Goal: Transaction & Acquisition: Purchase product/service

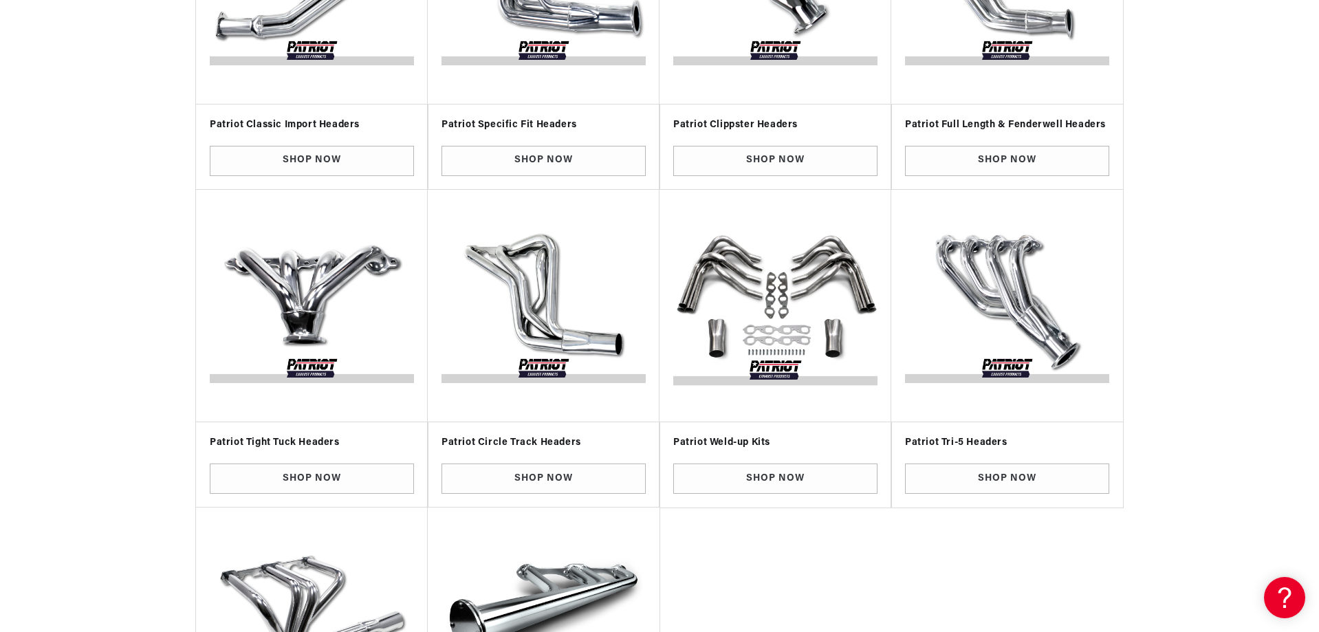
scroll to position [0, 859]
click at [757, 475] on link "Shop Now" at bounding box center [775, 479] width 204 height 31
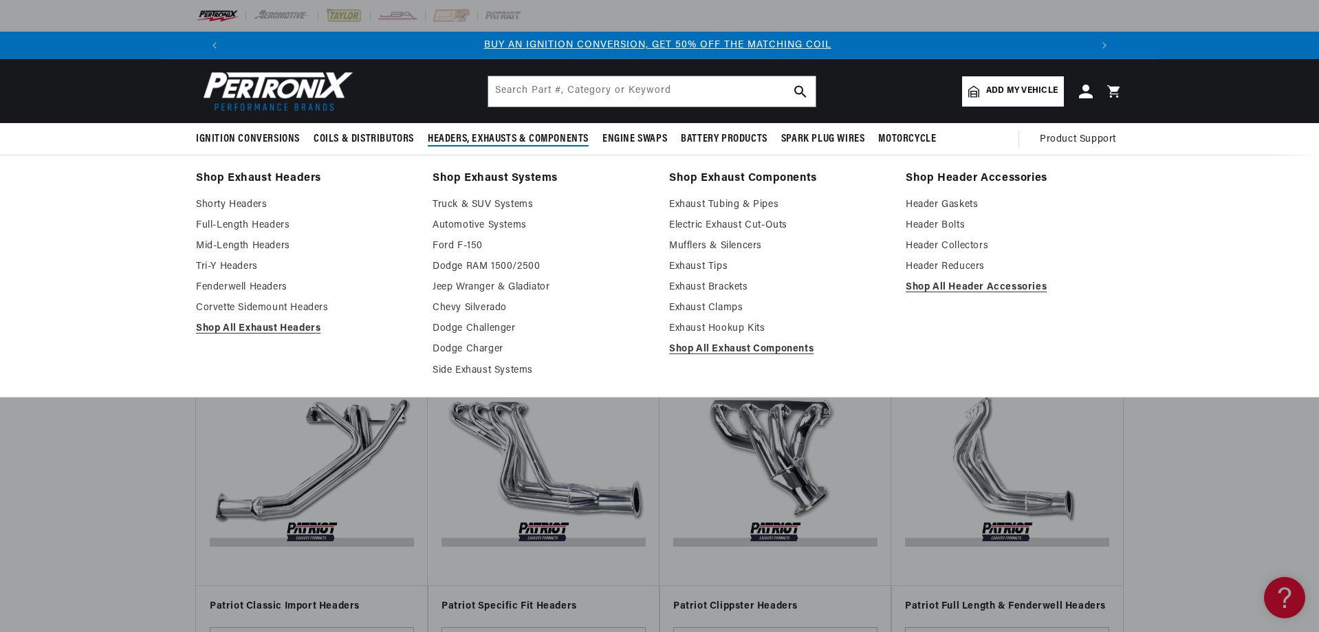
scroll to position [0, 0]
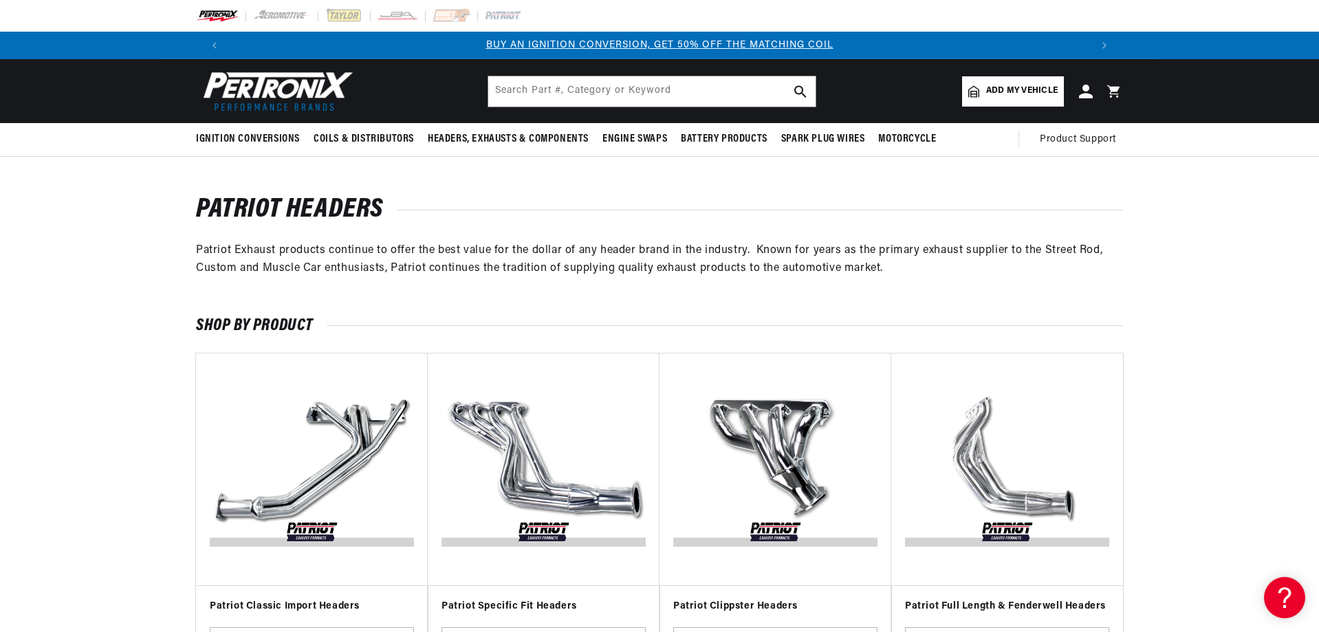
click at [1059, 93] on link "Add my vehicle" at bounding box center [1013, 91] width 102 height 30
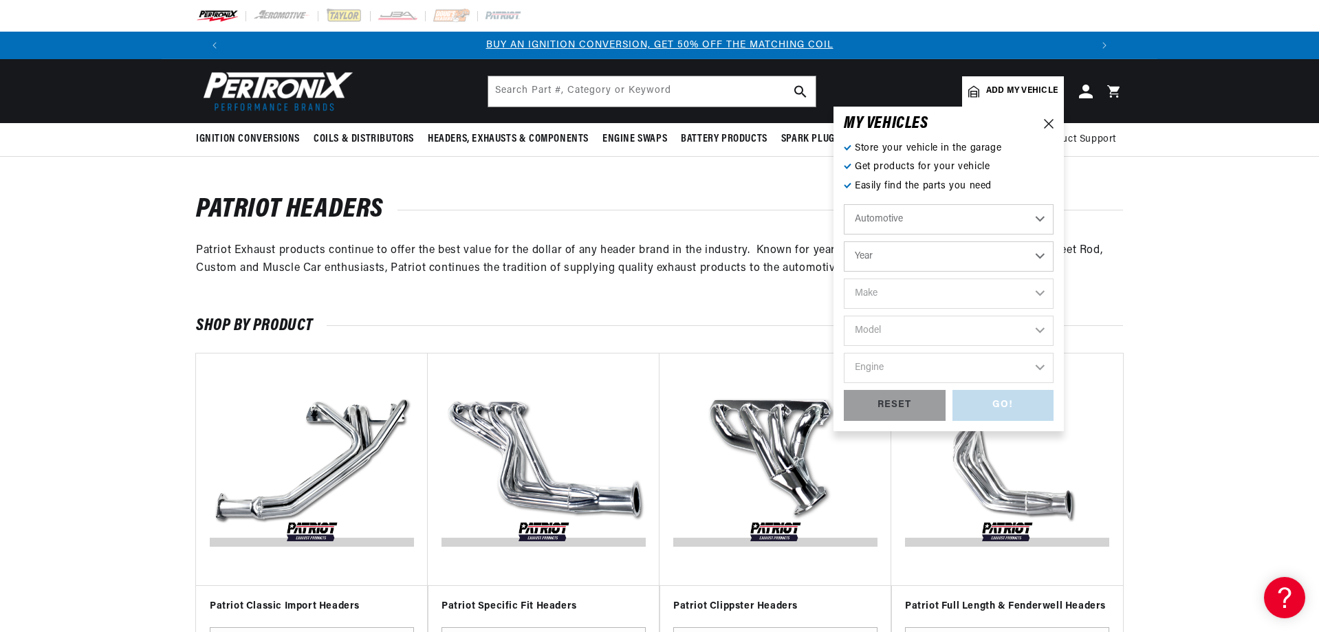
click at [918, 210] on select "Automotive Agricultural Industrial Marine Motorcycle" at bounding box center [949, 219] width 210 height 30
click at [844, 204] on select "Automotive Agricultural Industrial Marine Motorcycle" at bounding box center [949, 219] width 210 height 30
click at [902, 257] on select "Year 2022 2021 2020 2019 2018 2017 2016 2015 2014 2013 2012 2011 2010 2009 2008…" at bounding box center [949, 256] width 210 height 30
select select "1963"
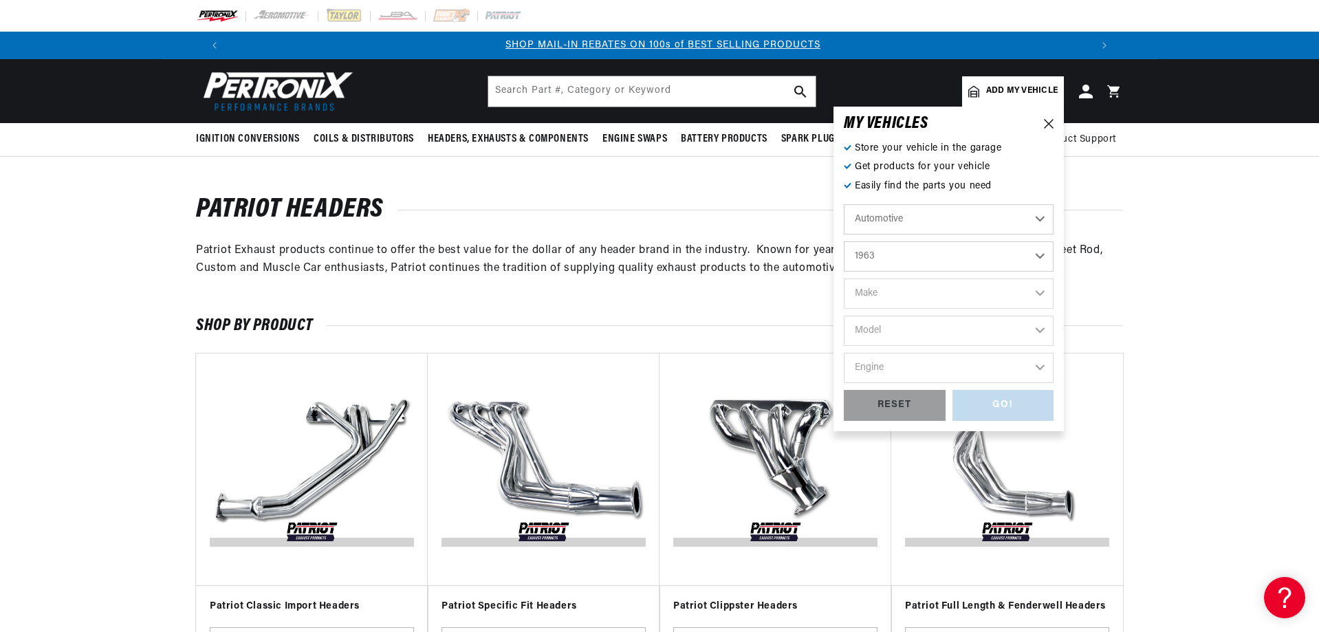
click at [844, 241] on select "Year 2022 2021 2020 2019 2018 2017 2016 2015 2014 2013 2012 2011 2010 2009 2008…" at bounding box center [949, 256] width 210 height 30
select select "1963"
click at [939, 294] on select "Make American Motors Aston Martin Austin Austin Healey Bentley Buick Cadillac C…" at bounding box center [949, 294] width 210 height 30
select select "Dodge"
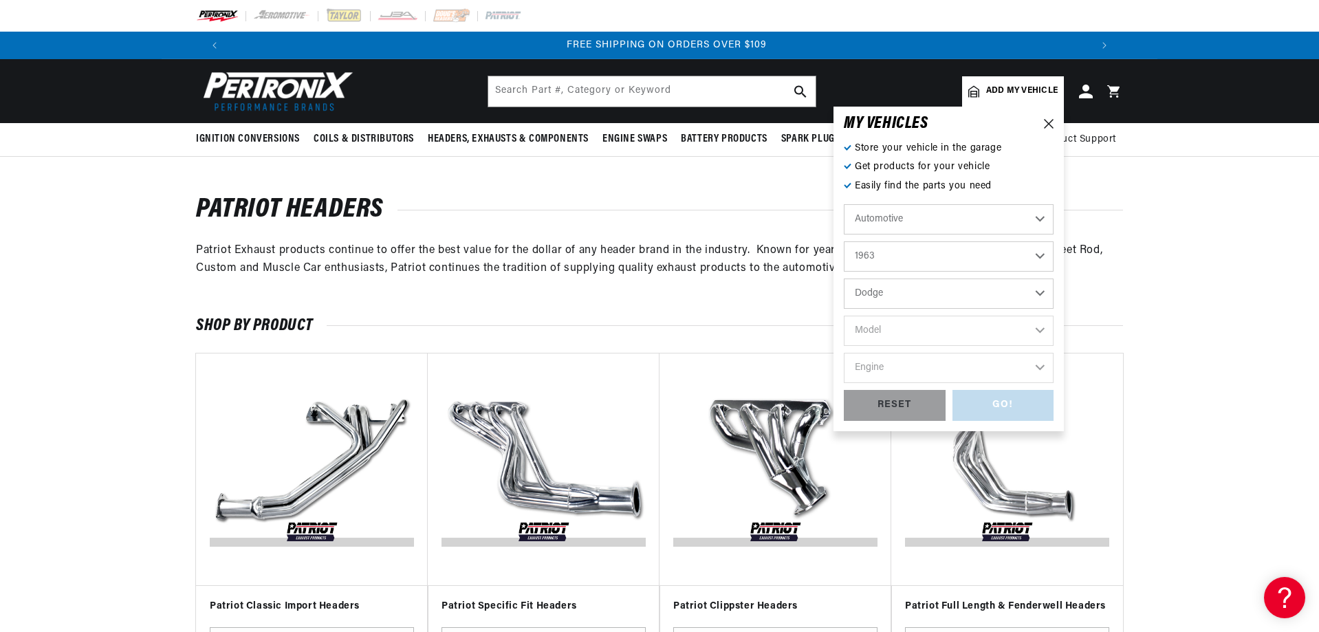
click at [844, 279] on select "Make American Motors Aston Martin Austin Austin Healey Bentley Buick Cadillac C…" at bounding box center [949, 294] width 210 height 30
click at [909, 327] on select "Model 330 440 880 D100 Series D200 Series D300 Series Dart Polara W100 Series W…" at bounding box center [949, 331] width 210 height 30
click at [918, 295] on select "American Motors Aston Martin Austin Austin Healey Bentley Buick Cadillac Chevro…" at bounding box center [949, 294] width 210 height 30
click at [844, 279] on select "American Motors Aston Martin Austin Austin Healey Bentley Buick Cadillac Chevro…" at bounding box center [949, 294] width 210 height 30
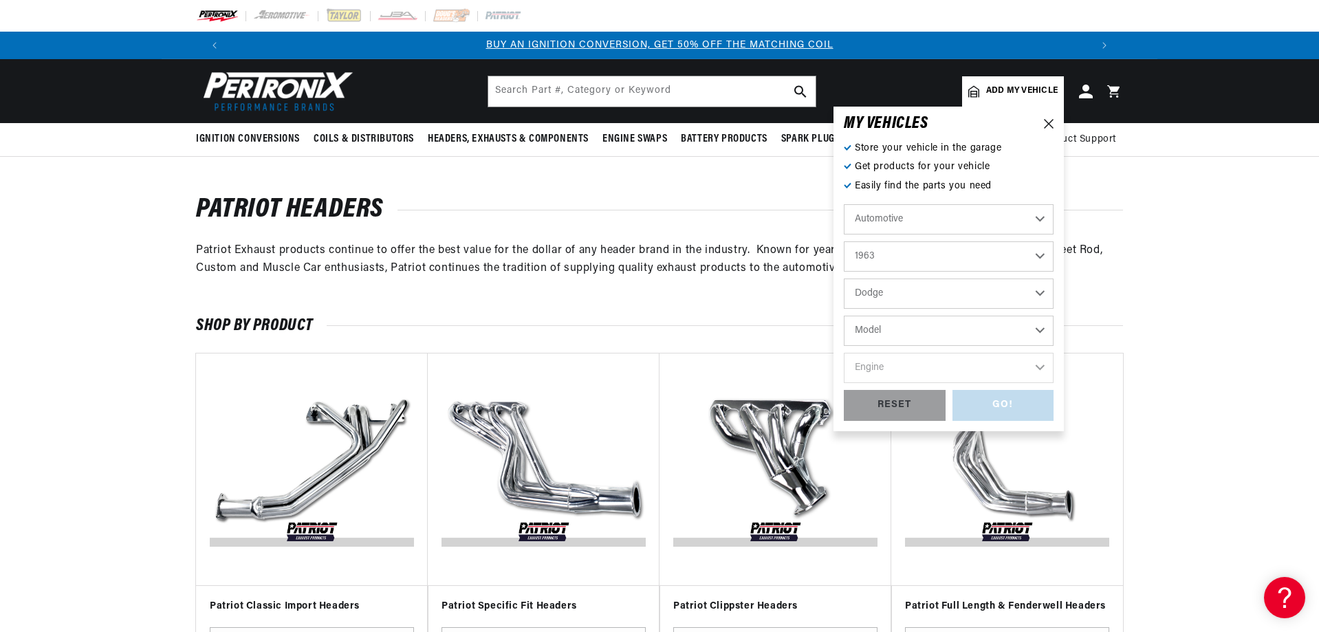
select select "Plymouth"
click at [914, 334] on select "Model Belvedere Fleet Special Fury Savoy Valiant" at bounding box center [949, 331] width 210 height 30
select select "Valiant"
click at [844, 316] on select "Model Belvedere Fleet Special Fury Savoy Valiant" at bounding box center [949, 331] width 210 height 30
select select "Valiant"
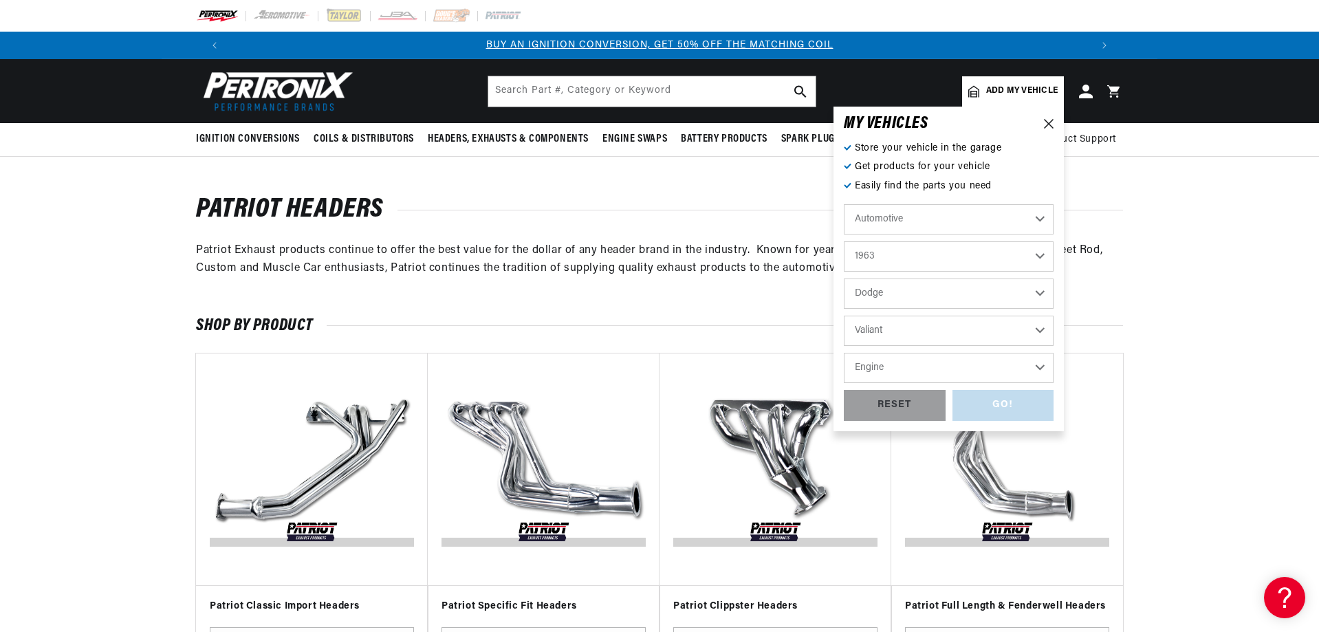
click at [930, 369] on select "Engine 3.2L 170cid / 2.8L 225cid / 3.7L" at bounding box center [949, 368] width 210 height 30
select select "170cid-2.8L"
click at [844, 353] on select "Engine 3.2L 170cid / 2.8L 225cid / 3.7L" at bounding box center [949, 368] width 210 height 30
select select "170cid-2.8L"
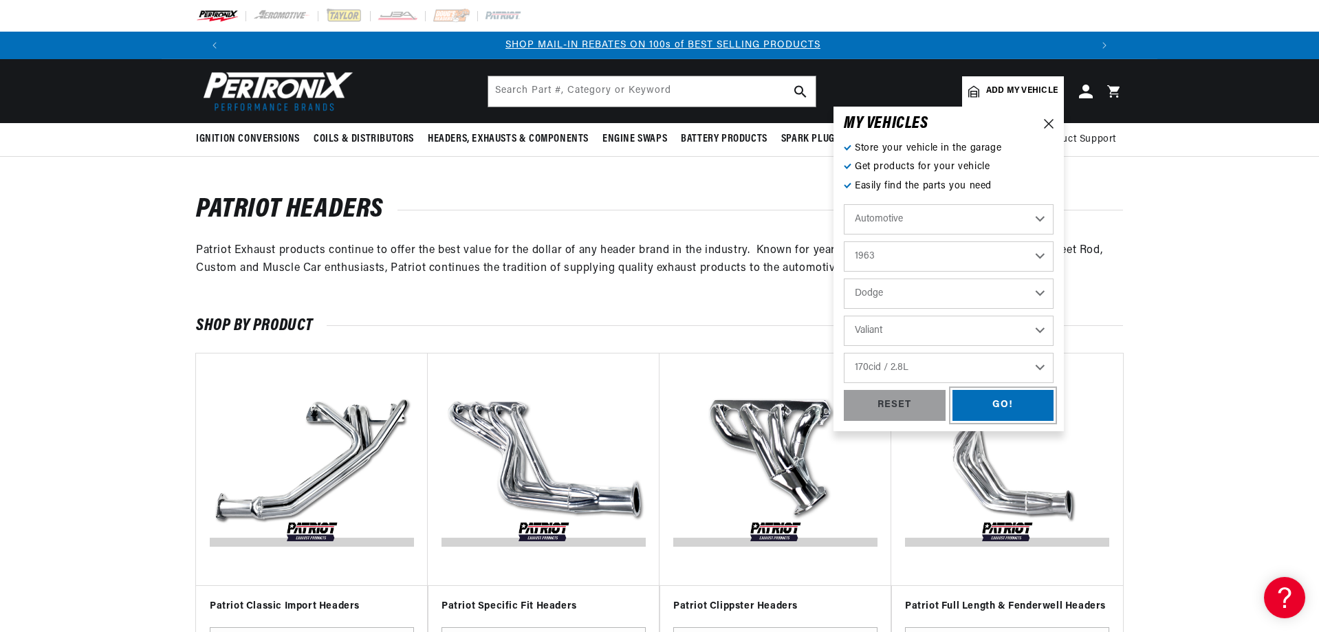
click at [1014, 402] on div "GO!" at bounding box center [1004, 405] width 102 height 31
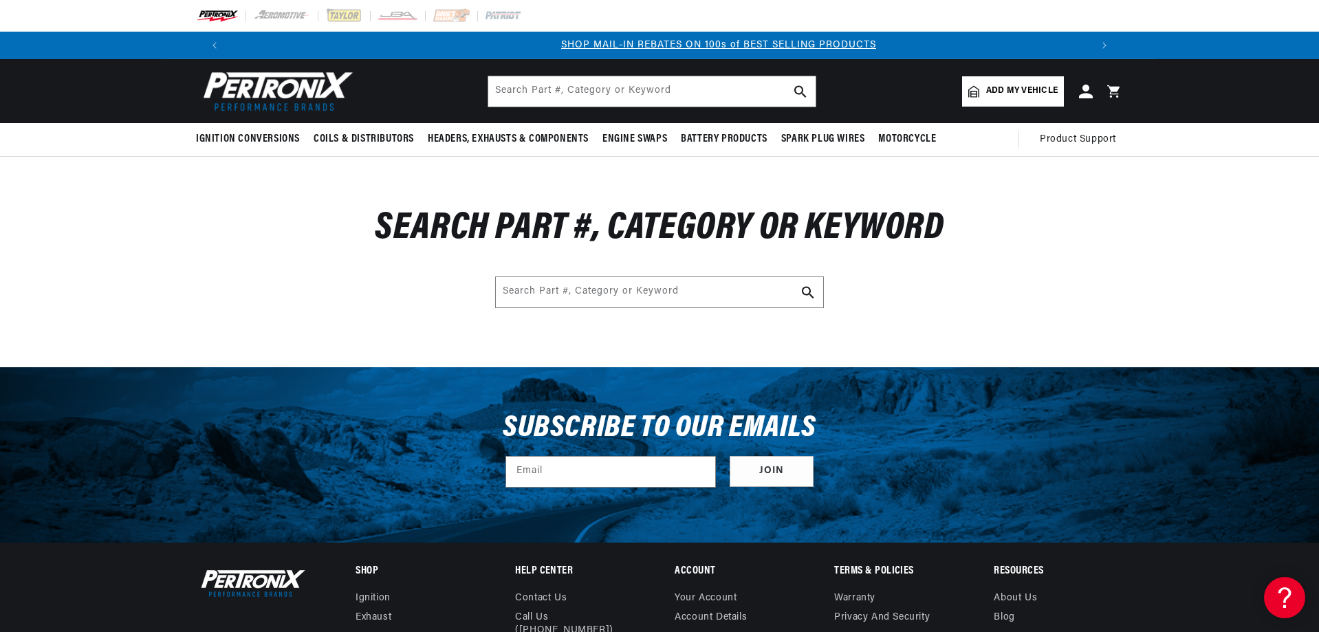
scroll to position [0, 859]
click at [1015, 87] on span "Add my vehicle" at bounding box center [1022, 91] width 72 height 13
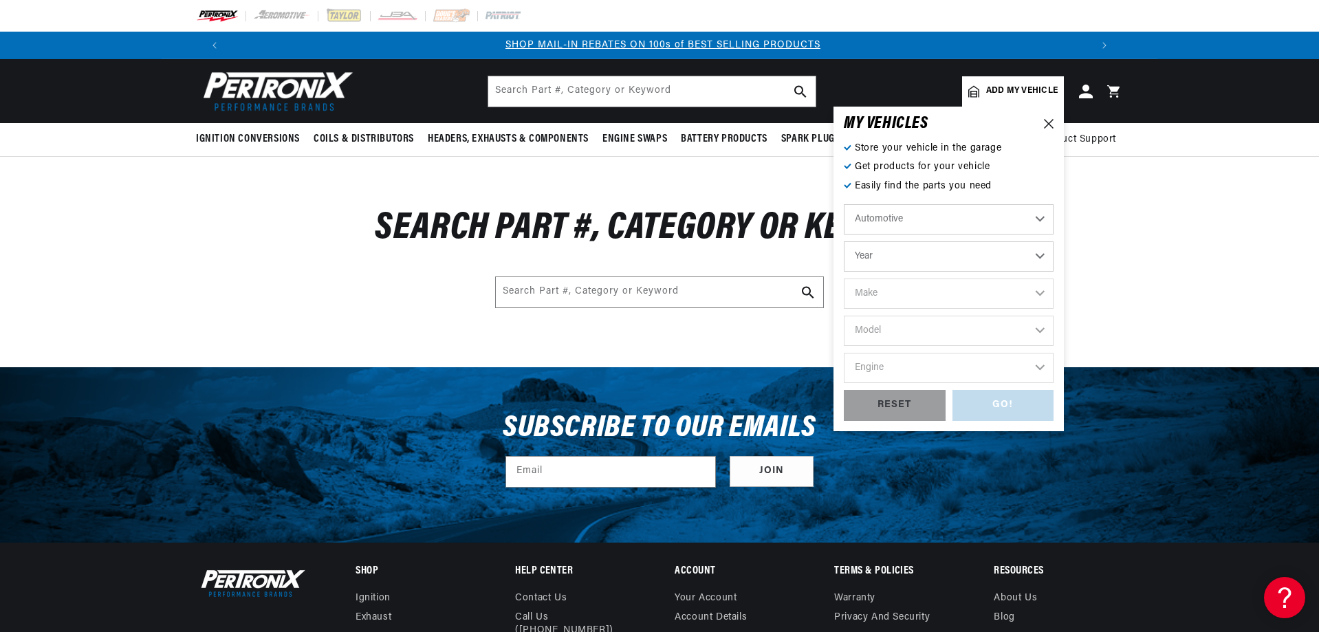
click at [930, 226] on select "Automotive Agricultural Industrial Marine Motorcycle" at bounding box center [949, 219] width 210 height 30
click at [844, 204] on select "Automotive Agricultural Industrial Marine Motorcycle" at bounding box center [949, 219] width 210 height 30
click at [907, 270] on select "Year [DATE] 2021 2020 2019 2018 2017 2016 2015 2014 2013 2012 2011 2010 2009 20…" at bounding box center [949, 256] width 210 height 30
select select "1963"
click at [844, 241] on select "Year [DATE] 2021 2020 2019 2018 2017 2016 2015 2014 2013 2012 2011 2010 2009 20…" at bounding box center [949, 256] width 210 height 30
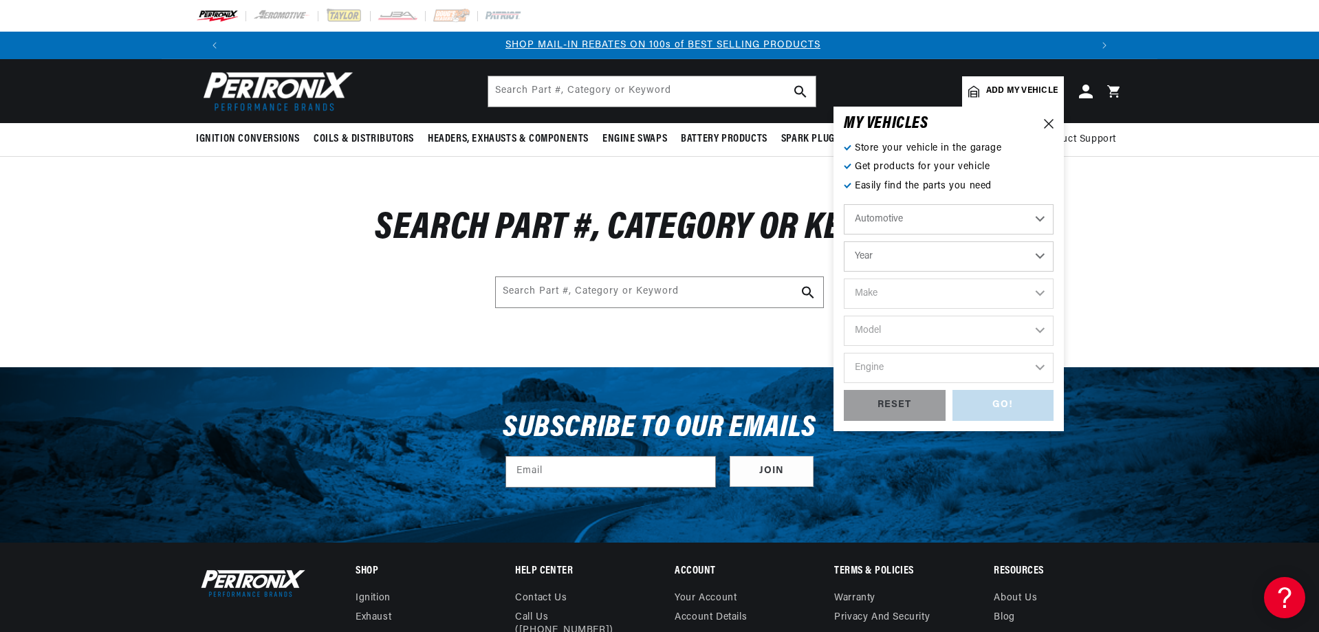
select select "1963"
click at [913, 294] on select "Make American Motors Aston [PERSON_NAME][GEOGRAPHIC_DATA] [PERSON_NAME] Bentley…" at bounding box center [949, 294] width 210 height 30
select select "[GEOGRAPHIC_DATA]"
click at [844, 279] on select "Make American Motors Aston [PERSON_NAME][GEOGRAPHIC_DATA] [PERSON_NAME] Bentley…" at bounding box center [949, 294] width 210 height 30
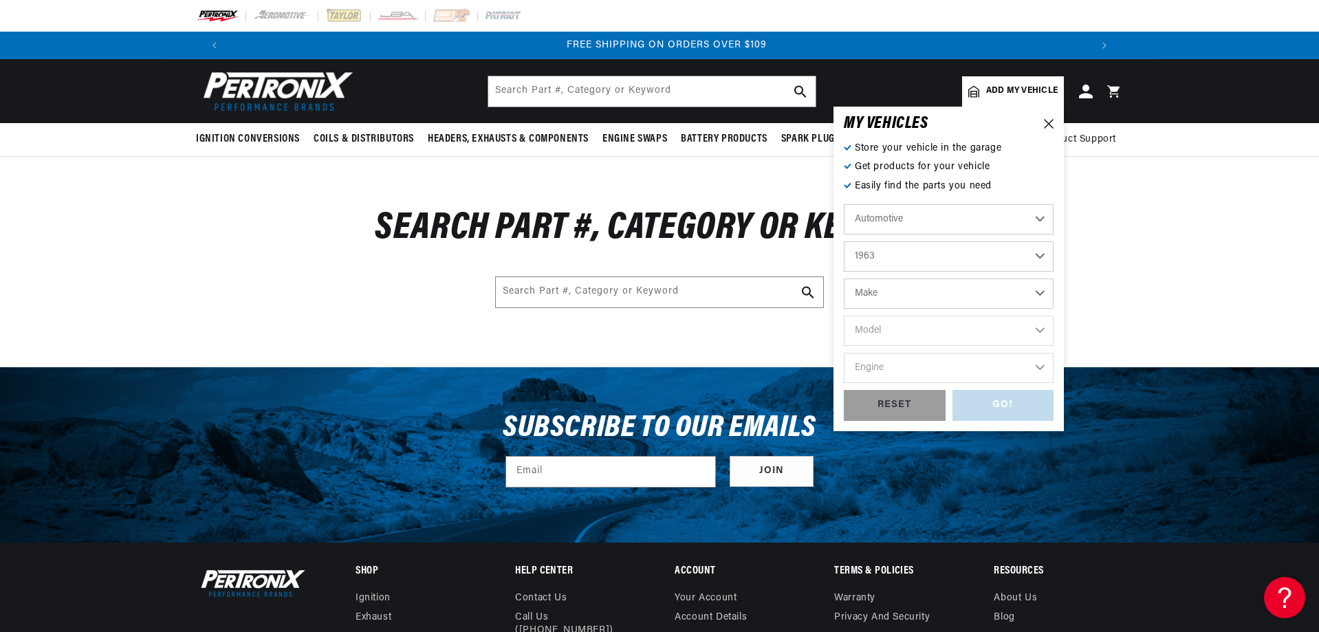
select select "[GEOGRAPHIC_DATA]"
click at [898, 338] on select "Model Belvedere Fleet Special Fury Savoy Valiant" at bounding box center [949, 331] width 210 height 30
select select "Valiant"
click at [844, 316] on select "Model Belvedere Fleet Special Fury Savoy Valiant" at bounding box center [949, 331] width 210 height 30
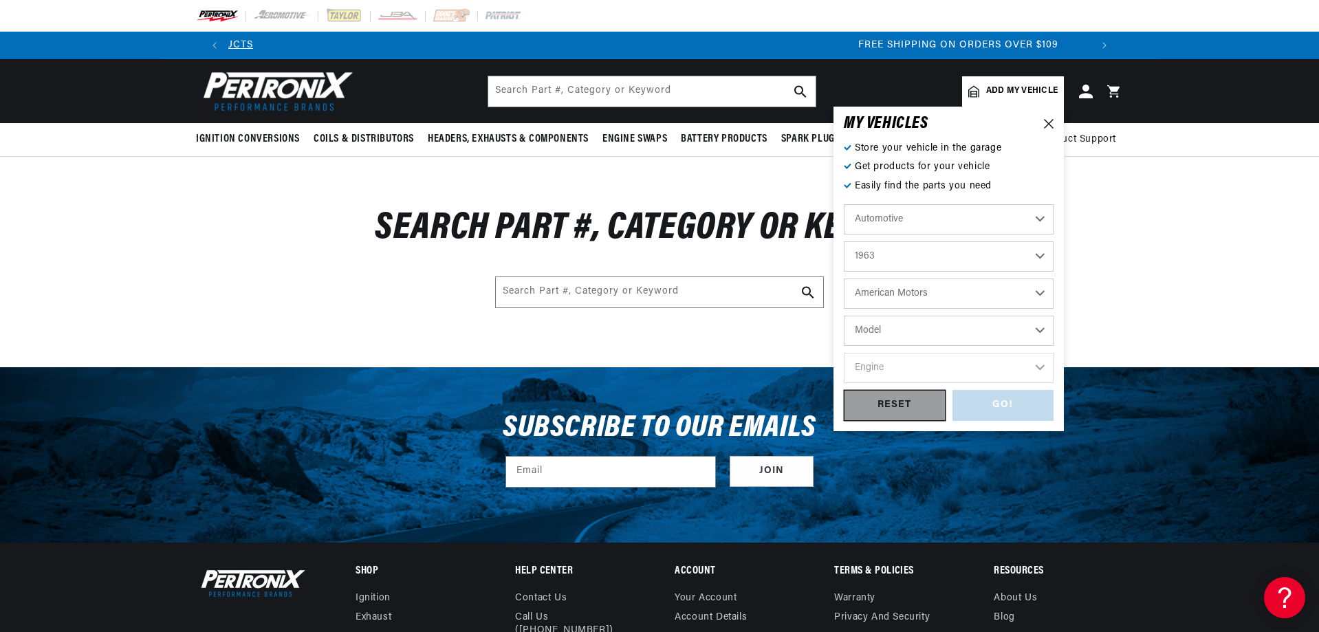
select select "Valiant"
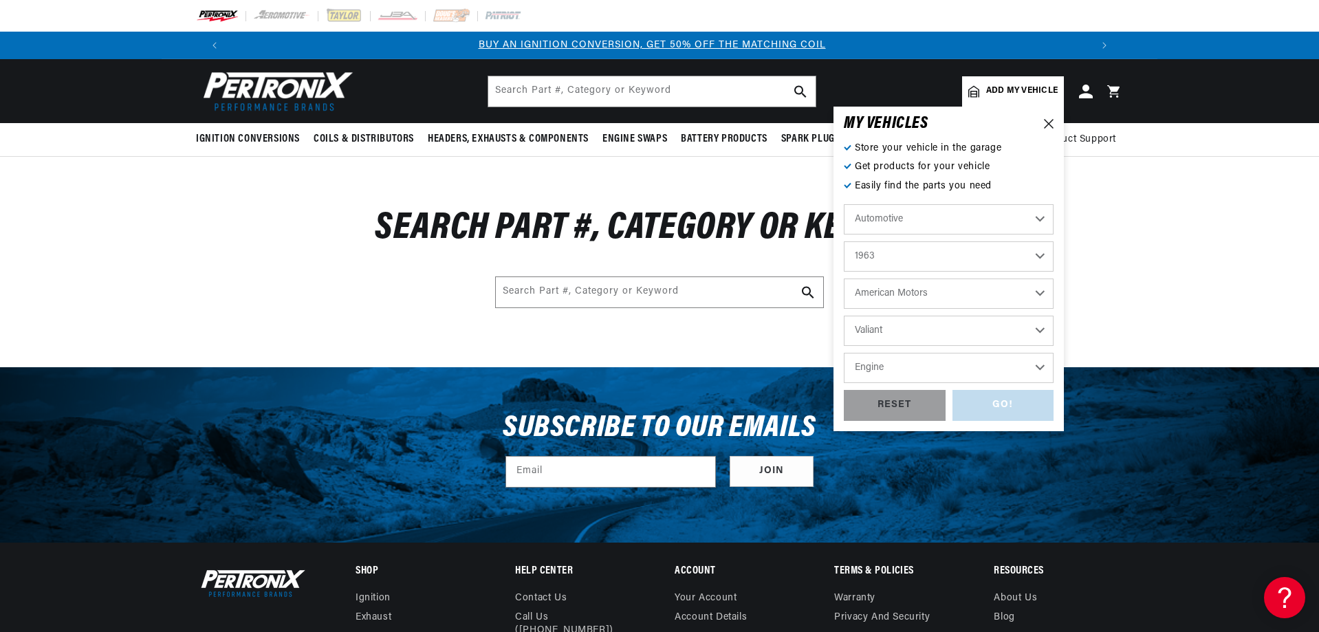
scroll to position [0, 0]
click at [916, 368] on select "Engine 3.2L 170cid / 2.8L 225cid / 3.7L" at bounding box center [949, 368] width 210 height 30
select select "225cid-3.7L"
click at [844, 353] on select "Engine 3.2L 170cid / 2.8L 225cid / 3.7L" at bounding box center [949, 368] width 210 height 30
select select "225cid-3.7L"
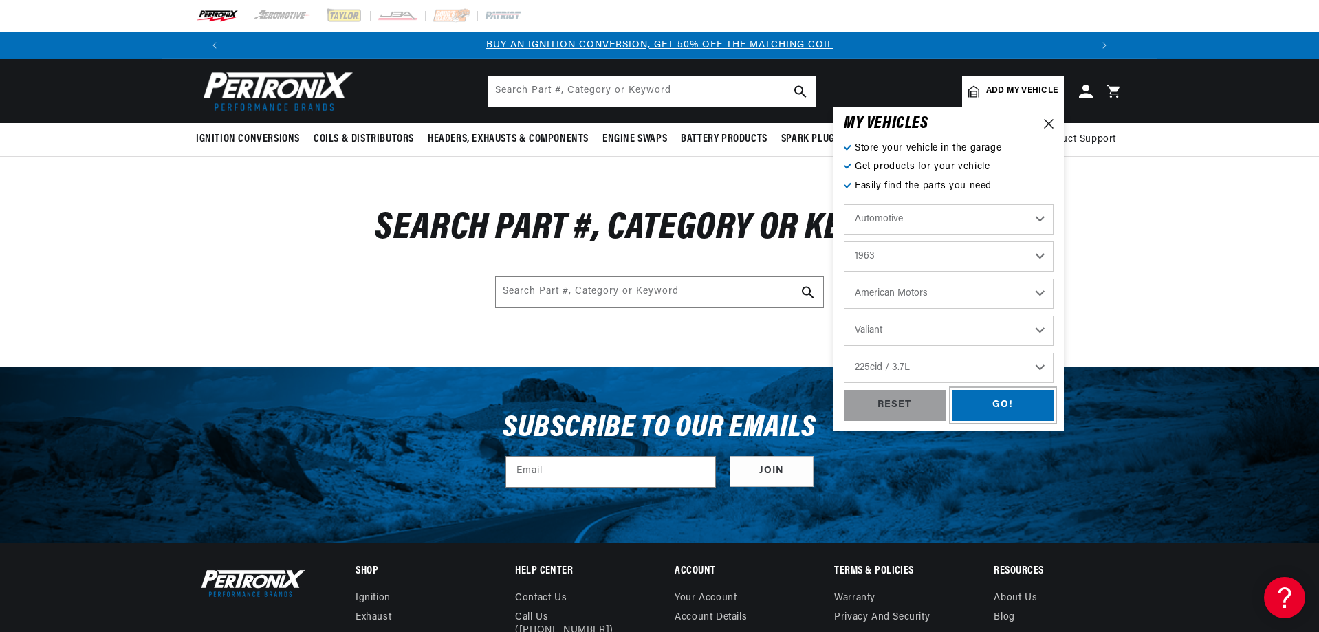
click at [997, 403] on div "GO!" at bounding box center [1004, 405] width 102 height 31
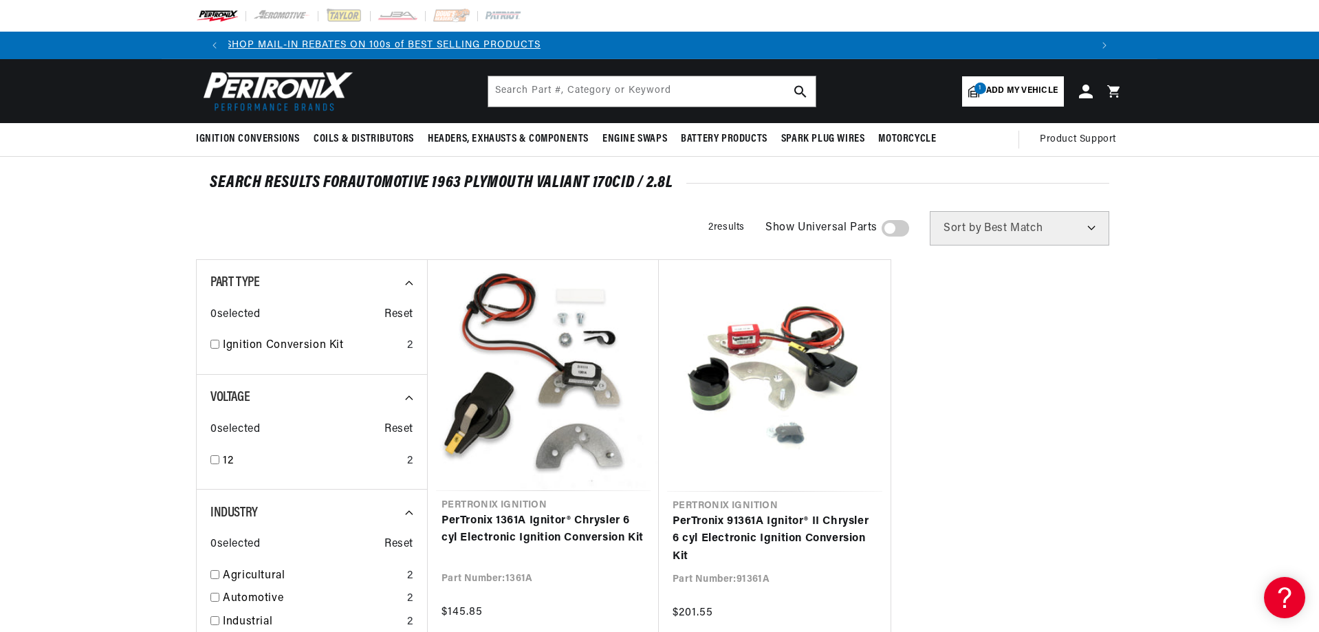
scroll to position [0, 1642]
